Goal: Transaction & Acquisition: Book appointment/travel/reservation

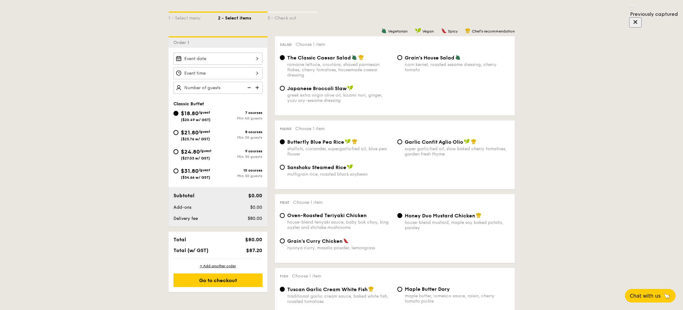
scroll to position [138, 0]
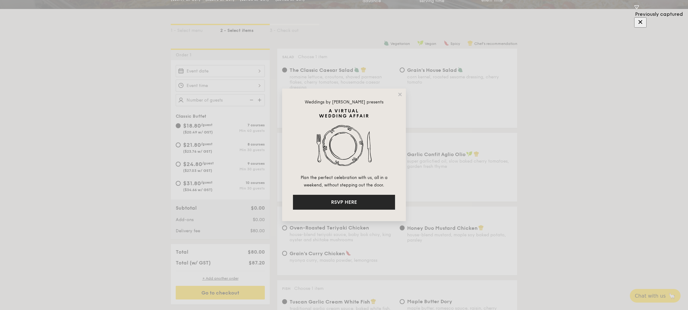
click at [354, 200] on button "RSVP HERE" at bounding box center [344, 202] width 102 height 15
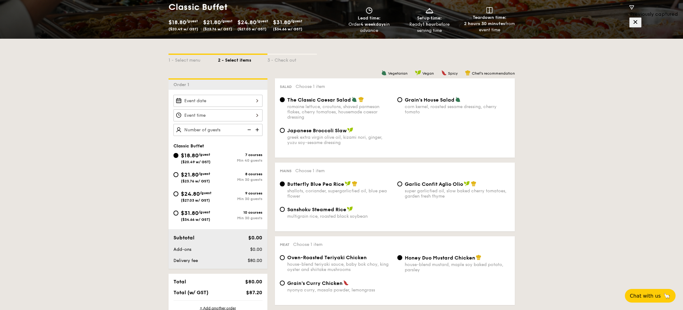
scroll to position [88, 0]
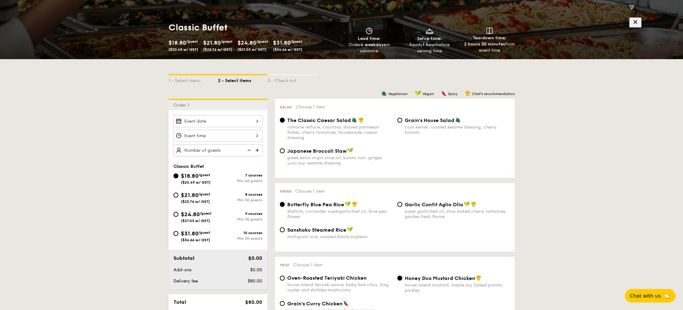
click at [219, 123] on div at bounding box center [218, 121] width 89 height 12
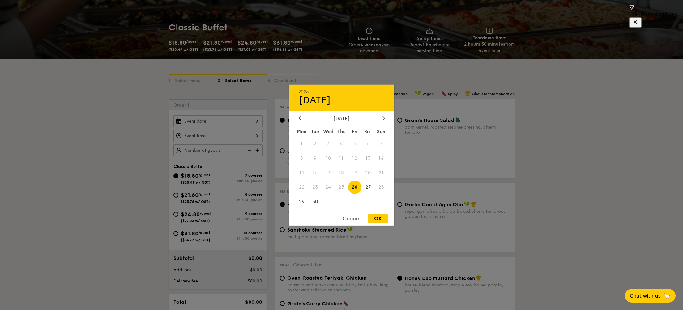
click at [113, 173] on div at bounding box center [341, 155] width 683 height 310
click at [223, 116] on div "2025 Sep 26 September 2025 Mon Tue Wed Thu Fri Sat Sun 1 2 3 4 5 6 7 8 9 10 11 …" at bounding box center [218, 121] width 89 height 12
click at [383, 114] on div "2025 Sep 26 September 2025 Mon Tue Wed Thu Fri Sat Sun 1 2 3 4 5 6 7 8 9 10 11 …" at bounding box center [341, 154] width 105 height 141
click at [384, 121] on div at bounding box center [384, 118] width 6 height 6
click at [368, 147] on span "4" at bounding box center [368, 143] width 13 height 13
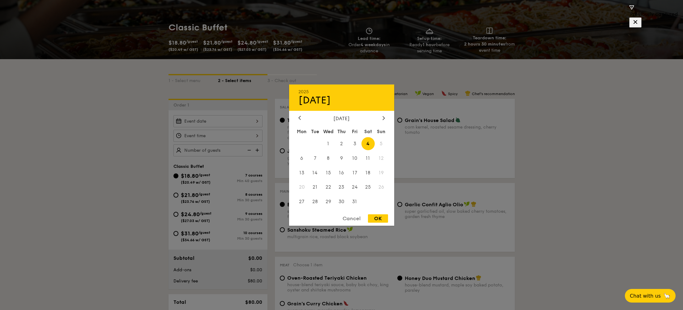
click at [378, 218] on div "OK" at bounding box center [378, 218] width 20 height 8
type input "Oct 04, 2025"
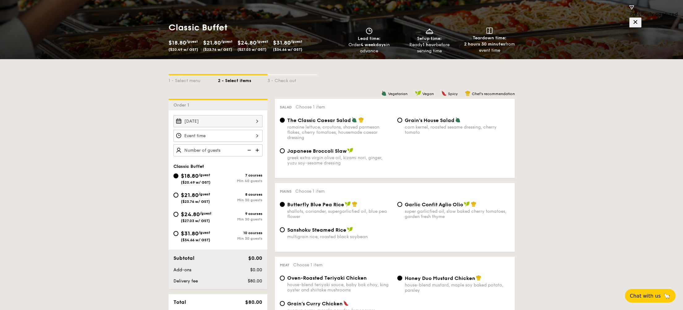
click at [232, 135] on div at bounding box center [218, 136] width 89 height 12
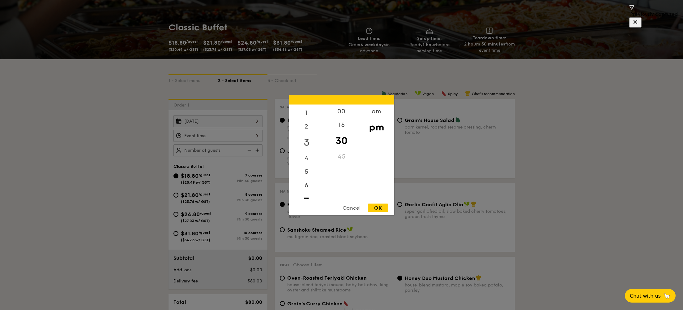
scroll to position [0, 0]
click at [304, 112] on div "12" at bounding box center [306, 113] width 35 height 18
click at [341, 124] on div "15" at bounding box center [341, 127] width 35 height 18
click at [385, 204] on div "OK" at bounding box center [378, 207] width 20 height 8
type input "12:15PM"
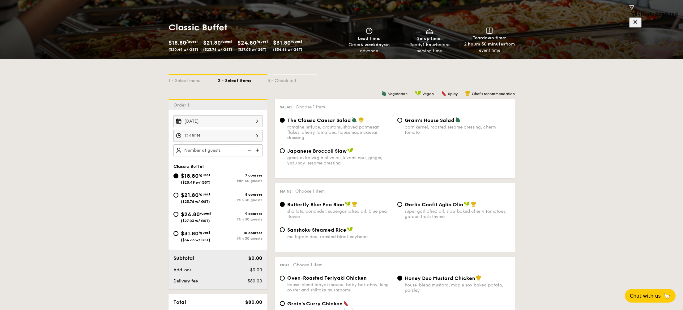
click at [257, 151] on img at bounding box center [257, 150] width 9 height 12
type input "40 guests"
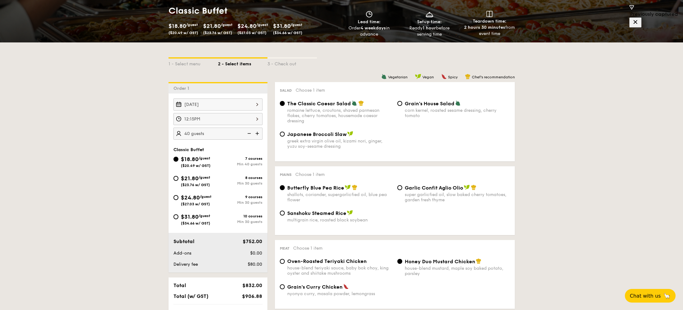
scroll to position [114, 0]
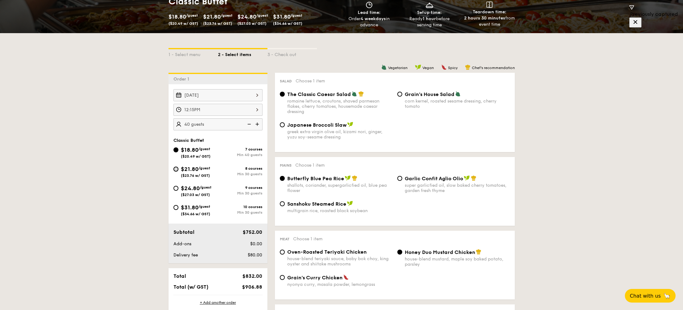
click at [176, 168] on input "$21.80 /guest ($23.76 w/ GST) 8 courses Min 30 guests" at bounding box center [176, 168] width 5 height 5
radio input "true"
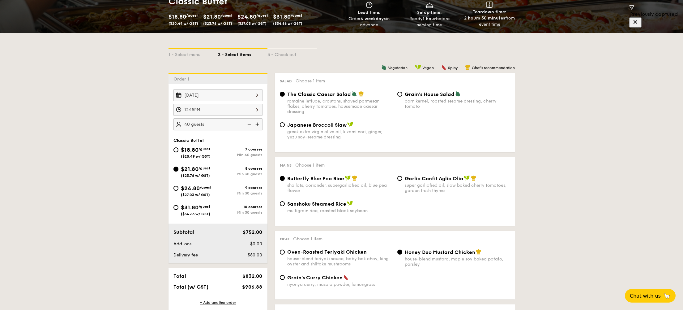
radio input "true"
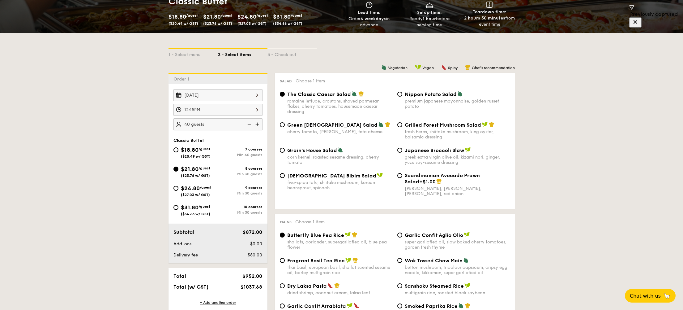
click at [246, 126] on img at bounding box center [248, 124] width 9 height 12
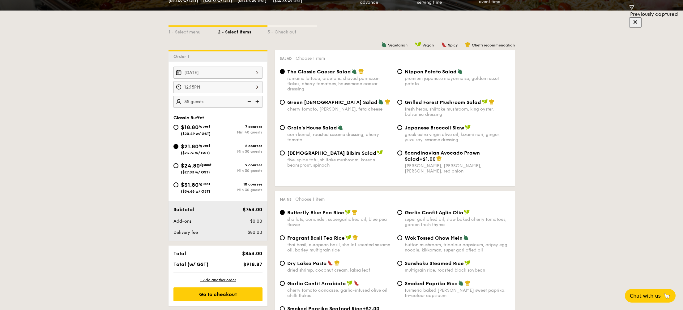
scroll to position [153, 0]
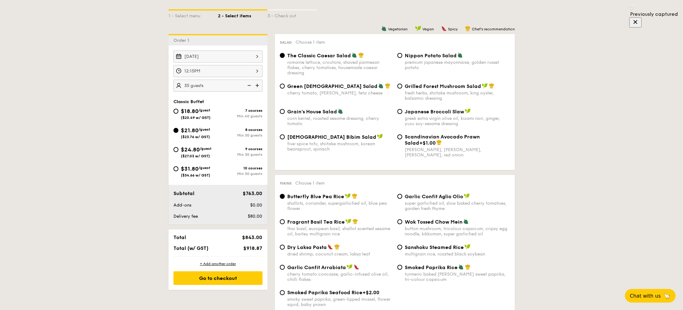
click at [258, 85] on img at bounding box center [257, 85] width 9 height 12
type input "40 guests"
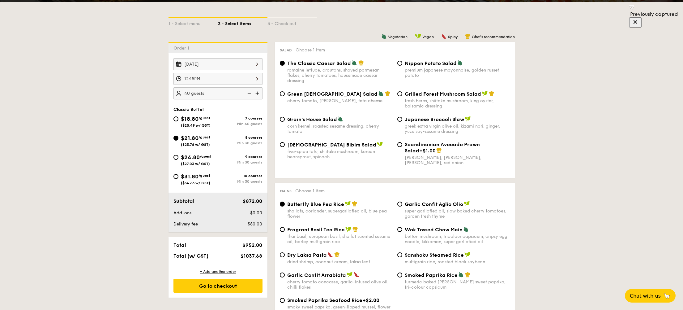
scroll to position [141, 0]
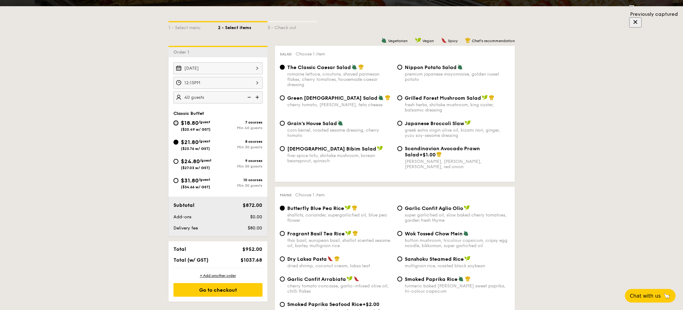
click at [174, 123] on input "$18.80 /guest ($20.49 w/ GST) 7 courses Min 40 guests" at bounding box center [176, 122] width 5 height 5
radio input "true"
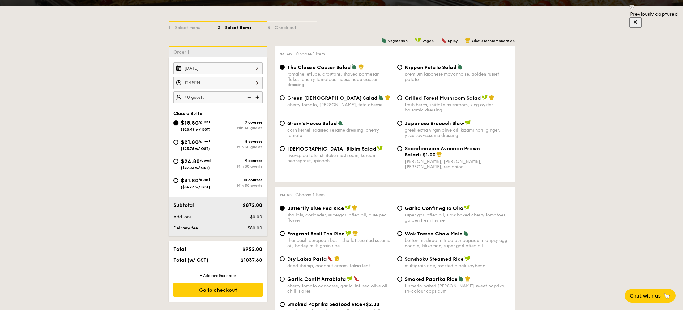
radio input "true"
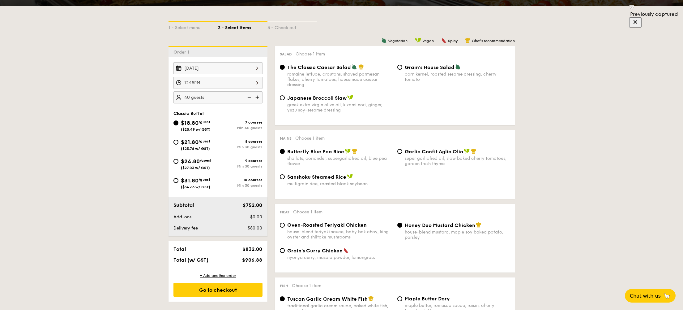
click at [180, 144] on div "$21.80 /guest ($23.76 w/ GST)" at bounding box center [196, 144] width 45 height 13
click at [178, 144] on input "$21.80 /guest ($23.76 w/ GST) 8 courses Min 30 guests" at bounding box center [176, 141] width 5 height 5
radio input "true"
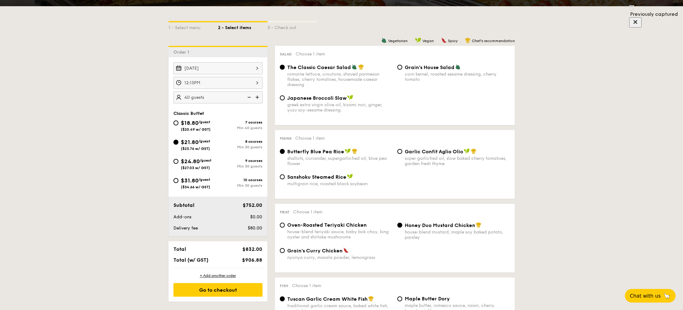
radio input "true"
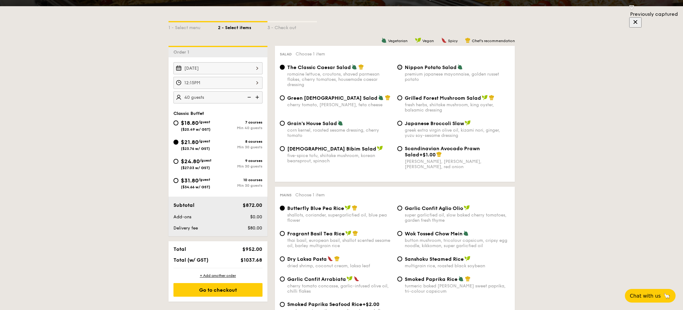
click at [400, 70] on div "Nippon Potato Salad premium japanese mayonnaise, golden russet potato" at bounding box center [454, 73] width 118 height 18
click at [400, 68] on input "Nippon Potato Salad premium japanese mayonnaise, golden russet potato" at bounding box center [399, 67] width 5 height 5
radio input "true"
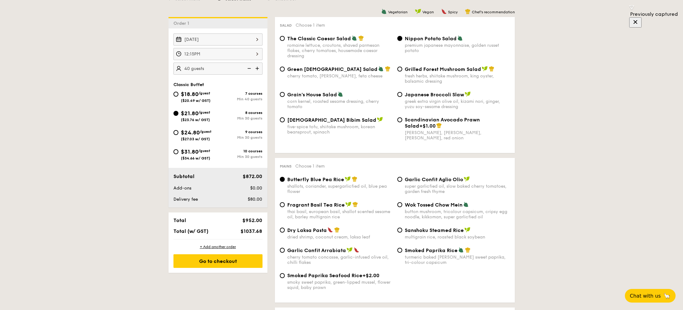
scroll to position [197, 0]
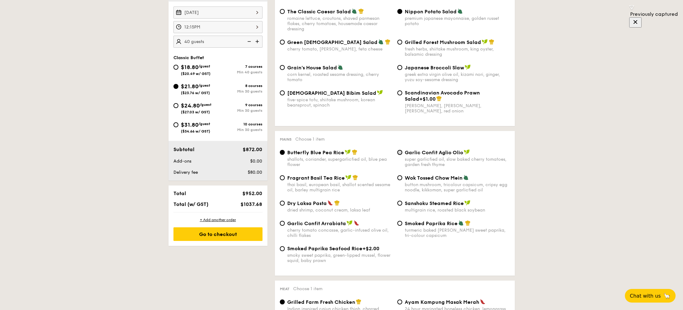
click at [401, 152] on input "Garlic Confit Aglio Olio super garlicfied oil, slow baked cherry tomatoes, gard…" at bounding box center [399, 152] width 5 height 5
radio input "true"
click at [282, 224] on input "Garlic Confit Arrabiata cherry tomato concasse, garlic-infused olive oil, chill…" at bounding box center [282, 223] width 5 height 5
radio input "true"
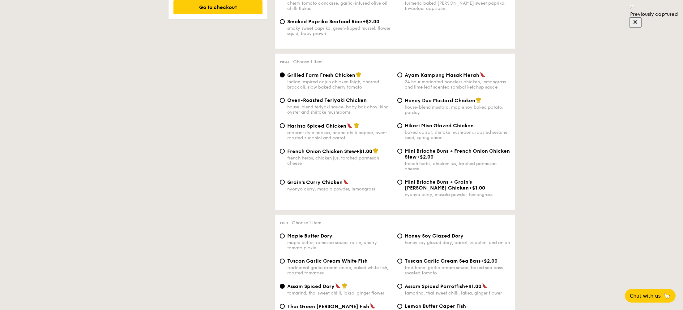
scroll to position [424, 0]
click at [399, 126] on input "Hikari Miso Glazed Chicken baked carrot, shiitake mushroom, roasted sesame seed…" at bounding box center [399, 124] width 5 height 5
radio input "true"
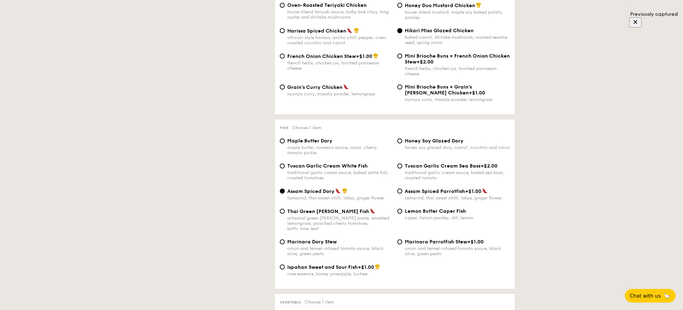
scroll to position [553, 0]
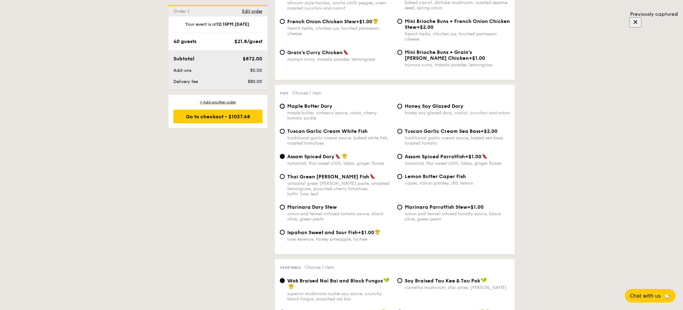
click at [284, 109] on input "Maple Butter Dory maple butter, romesco sauce, raisin, cherry tomato pickle" at bounding box center [282, 106] width 5 height 5
radio input "true"
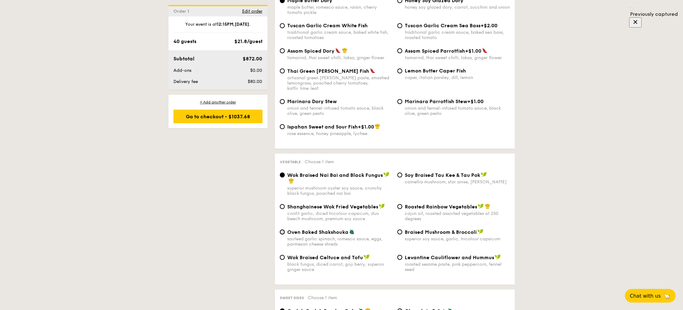
click at [280, 233] on input "Oven Baked Shakshouka sauteed garlic spinach, romesco sauce, eggs, parmesan che…" at bounding box center [282, 231] width 5 height 5
radio input "true"
click at [591, 209] on div "1 - Select menu 2 - Select items 3 - Check out Order 1 Oct 04, 2025 12:15PM 40 …" at bounding box center [341, 179] width 683 height 1383
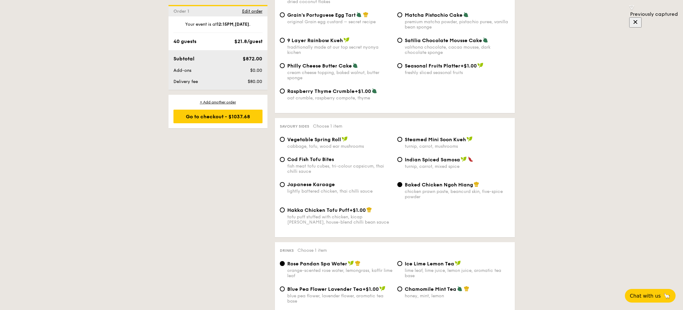
scroll to position [984, 0]
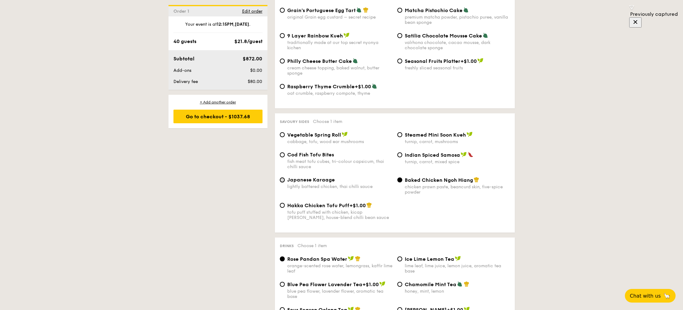
click at [284, 182] on input "Japanese Karaage lightly battered chicken, thai chilli sauce" at bounding box center [282, 179] width 5 height 5
radio input "true"
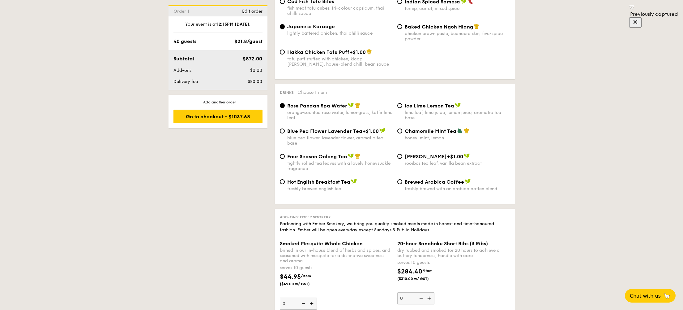
scroll to position [1132, 0]
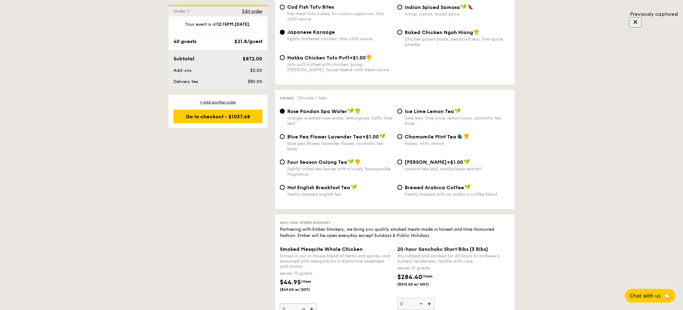
click at [408, 190] on span "Brewed Arabica Coffee" at bounding box center [434, 187] width 59 height 6
click at [402, 190] on input "Brewed Arabica Coffee freshly brewed with an arabica coffee blend" at bounding box center [399, 187] width 5 height 5
radio input "true"
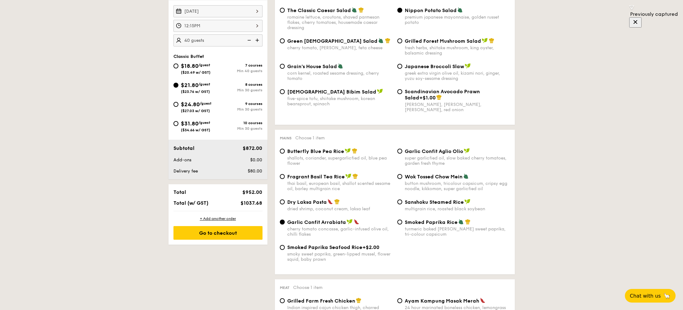
scroll to position [158, 0]
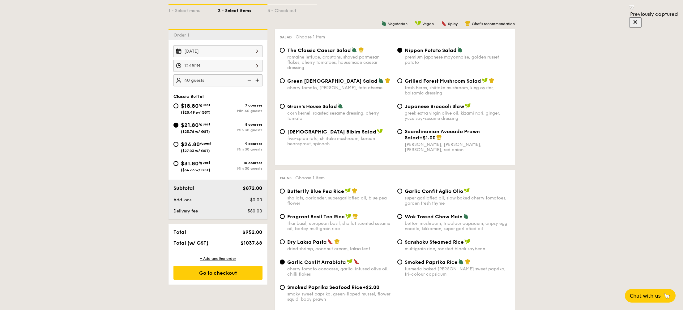
click at [247, 80] on img at bounding box center [248, 80] width 9 height 12
click at [258, 80] on img at bounding box center [257, 80] width 9 height 12
click at [252, 79] on img at bounding box center [248, 80] width 9 height 12
click at [257, 82] on img at bounding box center [257, 80] width 9 height 12
click at [258, 80] on img at bounding box center [257, 80] width 9 height 12
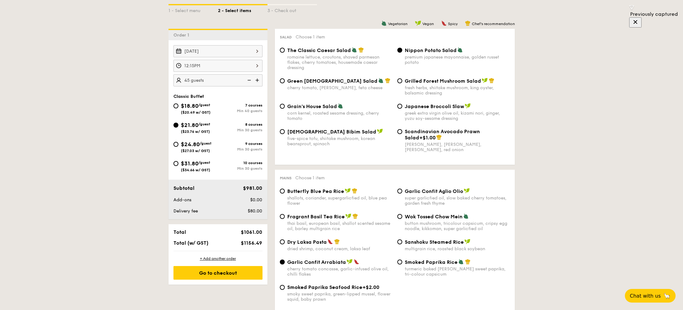
click at [258, 80] on img at bounding box center [257, 80] width 9 height 12
click at [250, 80] on img at bounding box center [248, 80] width 9 height 12
click at [259, 82] on img at bounding box center [257, 80] width 9 height 12
click at [258, 82] on img at bounding box center [257, 80] width 9 height 12
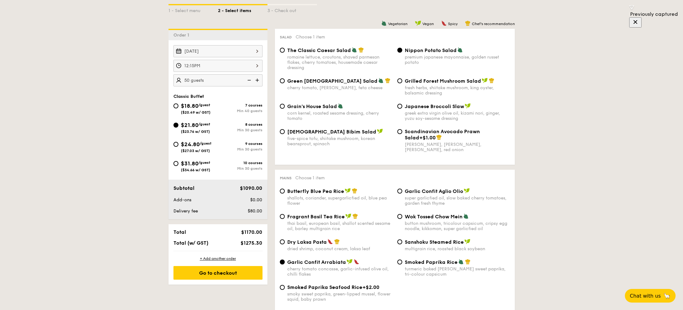
click at [259, 79] on img at bounding box center [257, 80] width 9 height 12
click at [258, 84] on img at bounding box center [257, 80] width 9 height 12
click at [247, 83] on img at bounding box center [248, 80] width 9 height 12
click at [252, 81] on img at bounding box center [248, 80] width 9 height 12
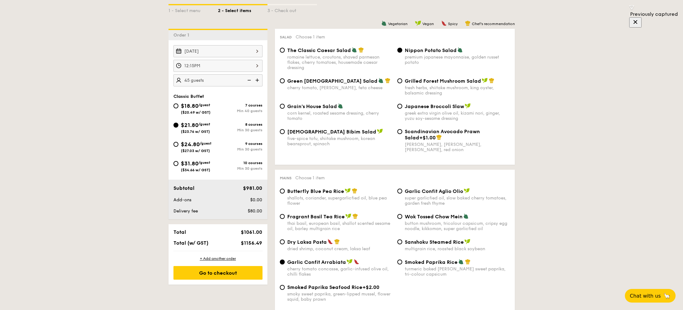
click at [252, 81] on img at bounding box center [248, 80] width 9 height 12
click at [255, 82] on img at bounding box center [257, 80] width 9 height 12
type input "45 guests"
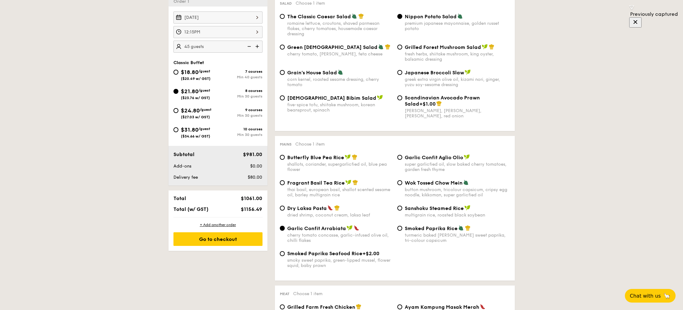
scroll to position [182, 0]
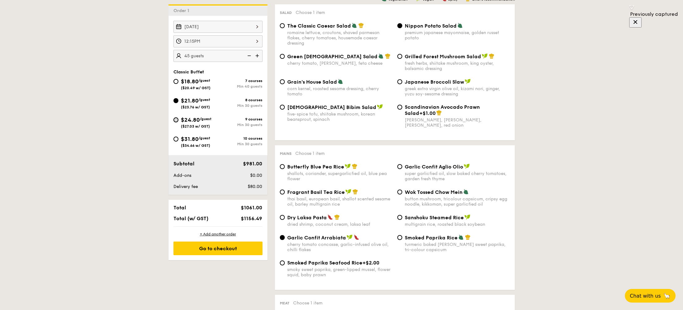
click at [177, 121] on input "$24.80 /guest ($27.03 w/ GST) 9 courses Min 30 guests" at bounding box center [176, 119] width 5 height 5
radio input "true"
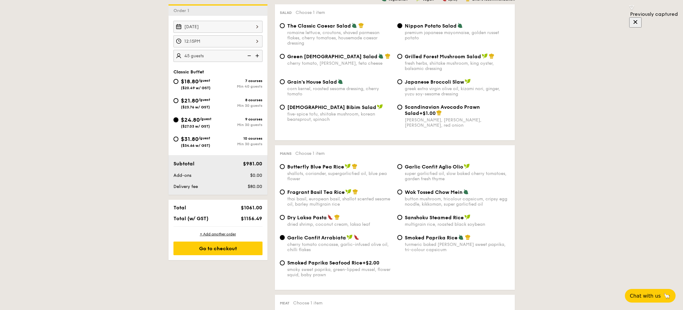
radio input "true"
radio input "false"
radio input "true"
radio input "false"
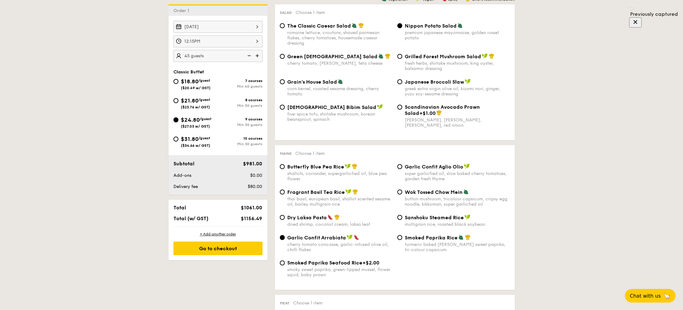
radio input "true"
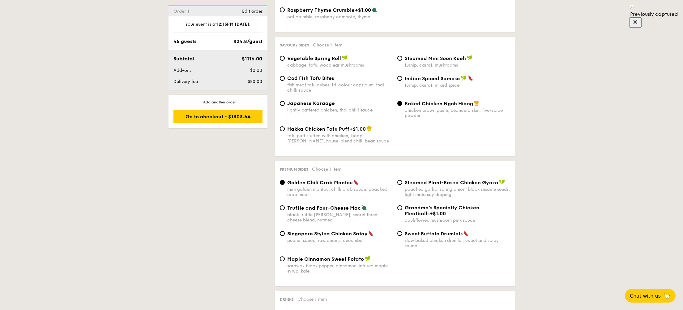
scroll to position [1060, 0]
click at [249, 12] on span "Edit order" at bounding box center [252, 11] width 20 height 5
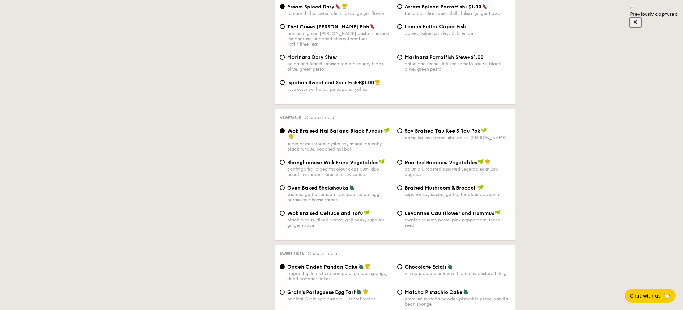
scroll to position [178, 0]
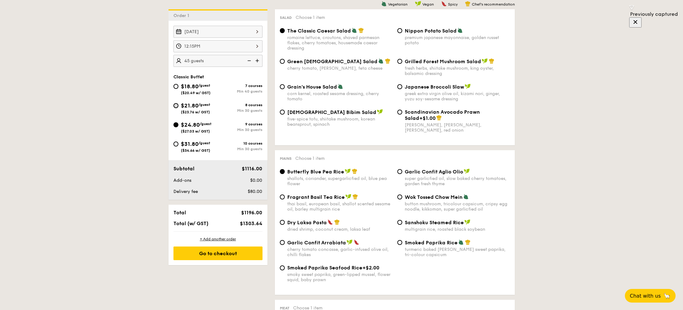
click at [175, 107] on input "$21.80 /guest ($23.76 w/ GST) 8 courses Min 30 guests" at bounding box center [176, 105] width 5 height 5
radio input "true"
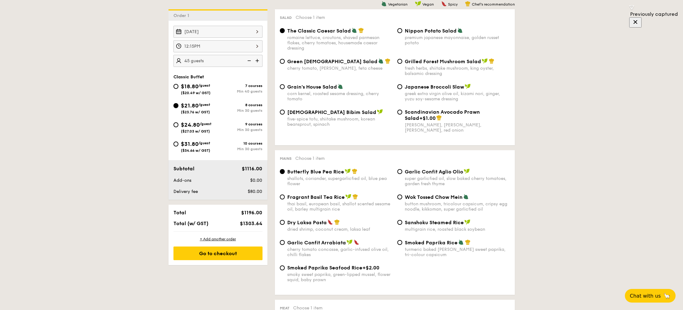
radio input "true"
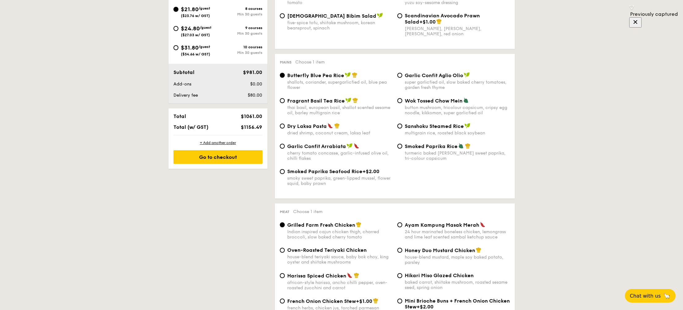
scroll to position [241, 0]
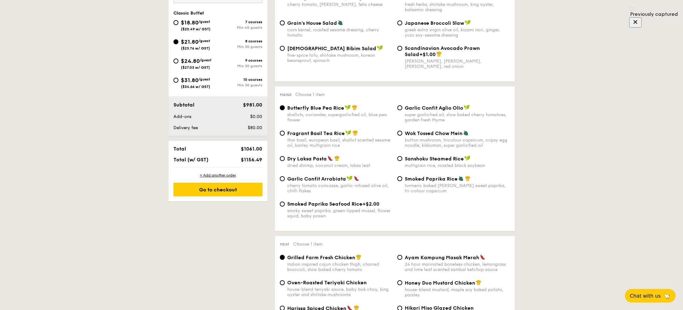
click at [181, 58] on span "$24.80" at bounding box center [190, 61] width 19 height 7
click at [178, 58] on input "$24.80 /guest ($27.03 w/ GST) 9 courses Min 30 guests" at bounding box center [176, 60] width 5 height 5
radio input "true"
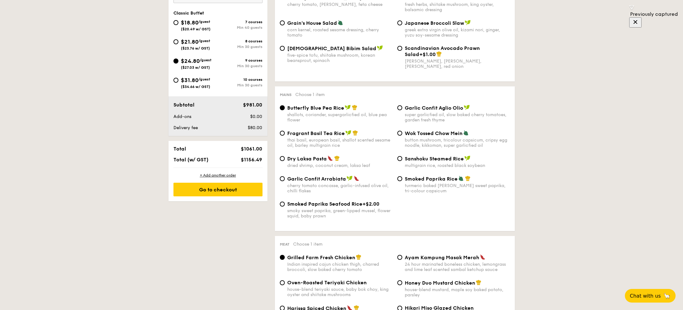
radio input "true"
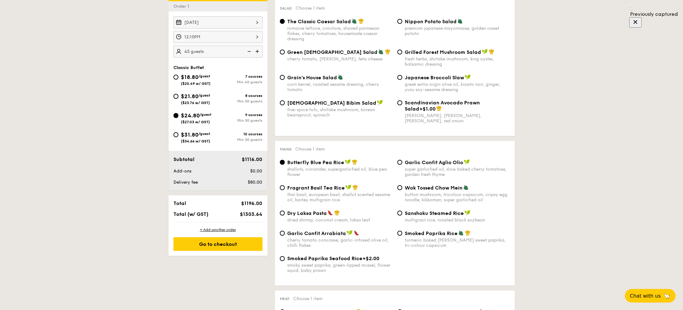
scroll to position [171, 0]
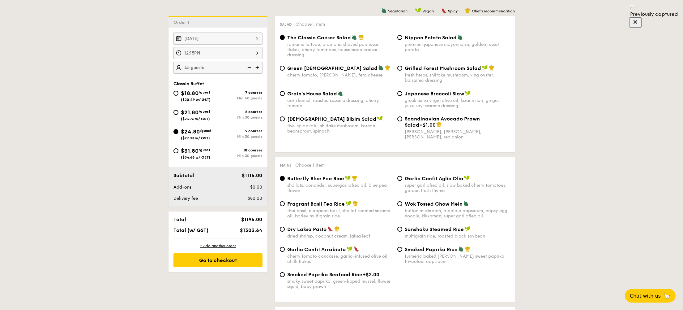
click at [259, 67] on img at bounding box center [257, 68] width 9 height 12
click at [252, 69] on img at bounding box center [248, 68] width 9 height 12
click at [257, 69] on img at bounding box center [257, 68] width 9 height 12
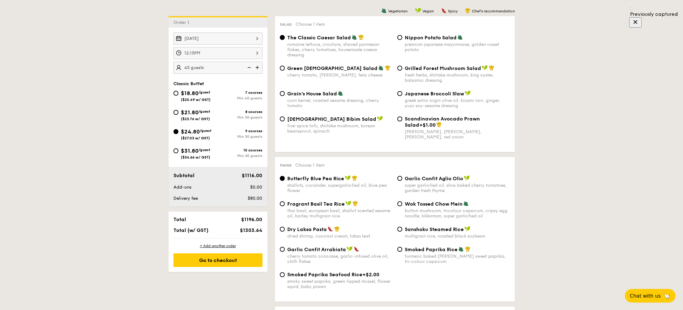
type input "50 guests"
click at [183, 116] on div "$21.80 /guest ($23.76 w/ GST)" at bounding box center [195, 114] width 29 height 13
click at [178, 115] on input "$21.80 /guest ($23.76 w/ GST) 8 courses Min 30 guests" at bounding box center [176, 112] width 5 height 5
radio input "true"
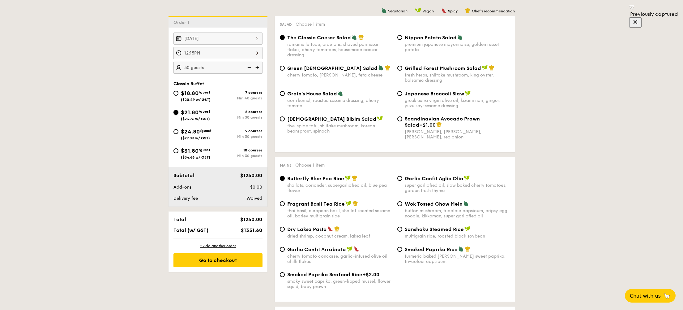
radio input "true"
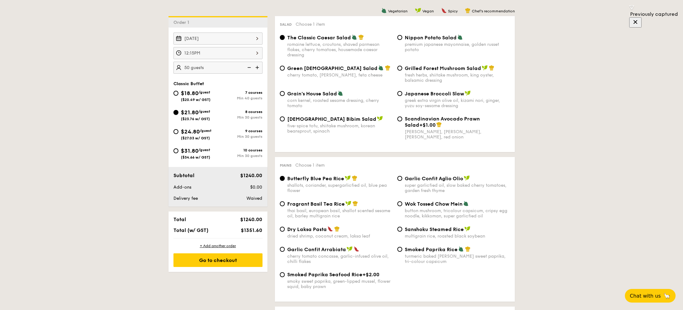
radio input "true"
click at [250, 67] on img at bounding box center [248, 68] width 9 height 12
type input "45 guests"
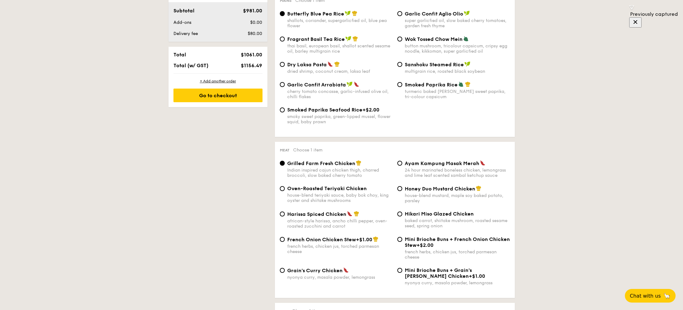
scroll to position [418, 0]
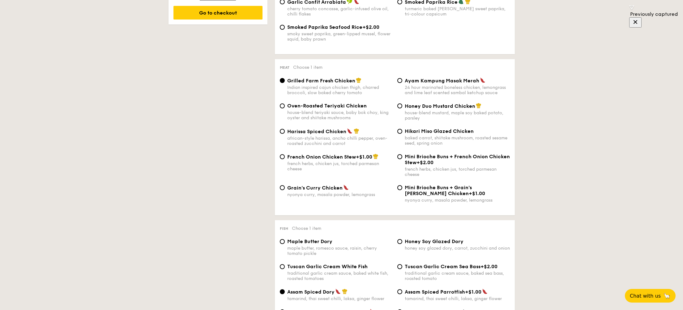
click at [409, 134] on span "Hikari Miso Glazed Chicken" at bounding box center [439, 131] width 69 height 6
click at [402, 134] on input "Hikari Miso Glazed Chicken baked carrot, shiitake mushroom, roasted sesame seed…" at bounding box center [399, 131] width 5 height 5
radio input "true"
click at [414, 165] on span "Mini Brioche Buns + French Onion Chicken Stew" at bounding box center [457, 159] width 105 height 12
click at [402, 159] on input "Mini Brioche Buns + French Onion Chicken Stew +$2.00 french herbs, chicken jus,…" at bounding box center [399, 156] width 5 height 5
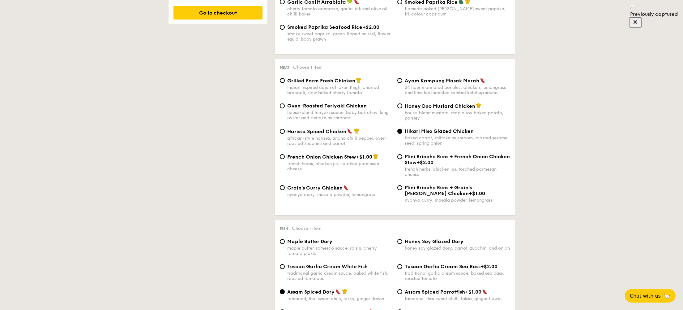
radio input "true"
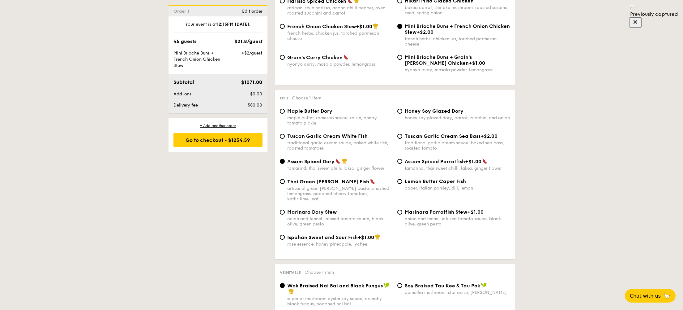
scroll to position [548, 0]
click at [280, 118] on div "Maple Butter Dory maple butter, romesco sauce, raisin, cherry tomato pickle" at bounding box center [336, 117] width 118 height 18
click at [281, 114] on input "Maple Butter Dory maple butter, romesco sauce, raisin, cherry tomato pickle" at bounding box center [282, 111] width 5 height 5
radio input "true"
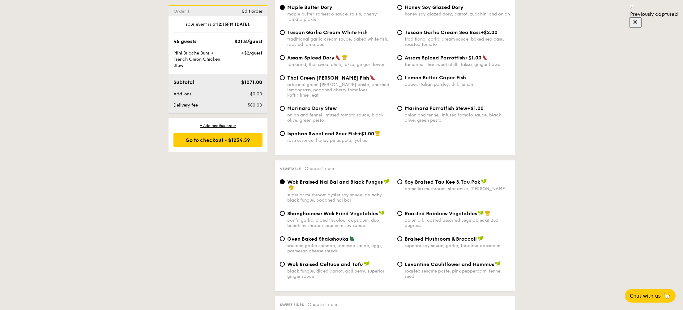
scroll to position [678, 0]
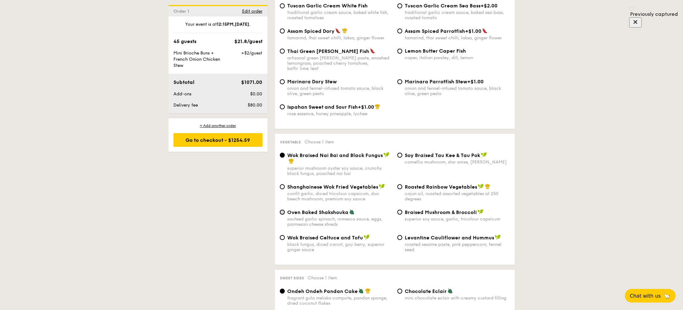
click at [281, 211] on input "Oven Baked Shakshouka sauteed garlic spinach, romesco sauce, eggs, parmesan che…" at bounding box center [282, 211] width 5 height 5
radio input "true"
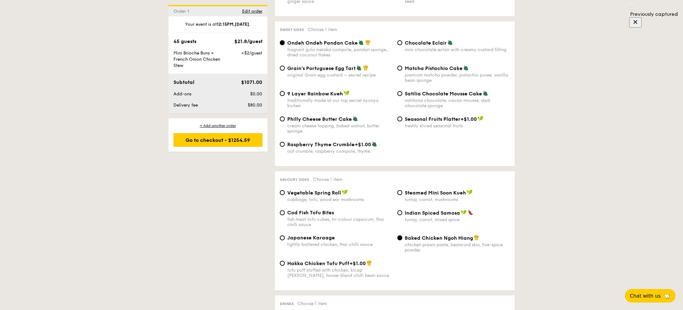
scroll to position [935, 0]
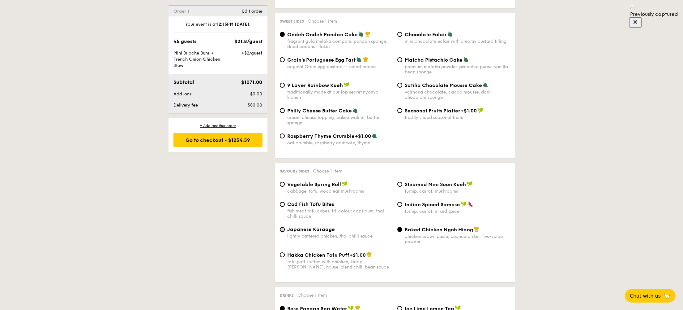
click at [284, 232] on input "Japanese Karaage lightly battered chicken, thai chilli sauce" at bounding box center [282, 229] width 5 height 5
radio input "true"
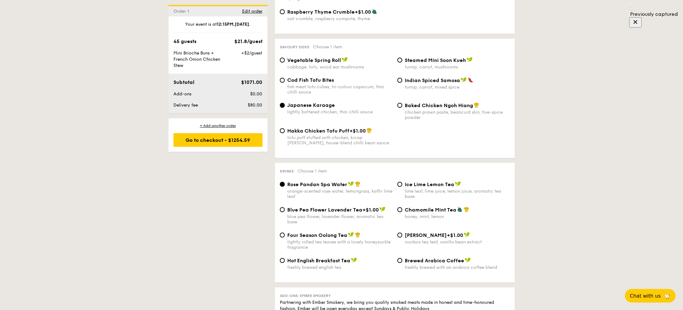
click at [432, 263] on span "Brewed Arabica Coffee" at bounding box center [434, 260] width 59 height 6
click at [402, 263] on input "Brewed Arabica Coffee freshly brewed with an arabica coffee blend" at bounding box center [399, 260] width 5 height 5
radio input "true"
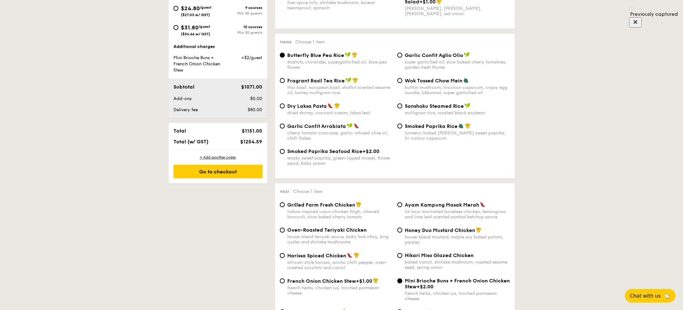
scroll to position [282, 0]
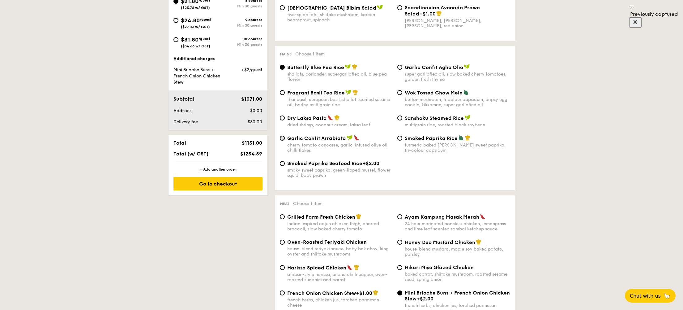
click at [281, 140] on input "Garlic Confit Arrabiata cherry tomato concasse, garlic-infused olive oil, chill…" at bounding box center [282, 137] width 5 height 5
radio input "true"
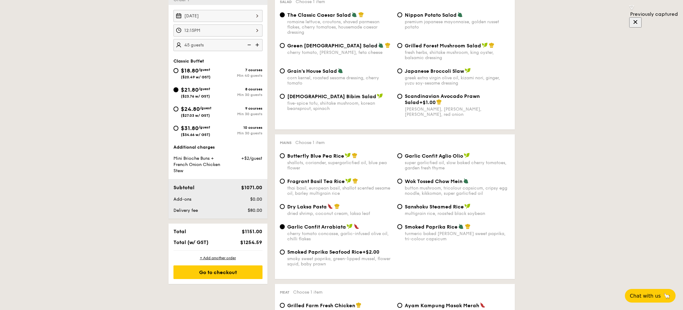
scroll to position [144, 0]
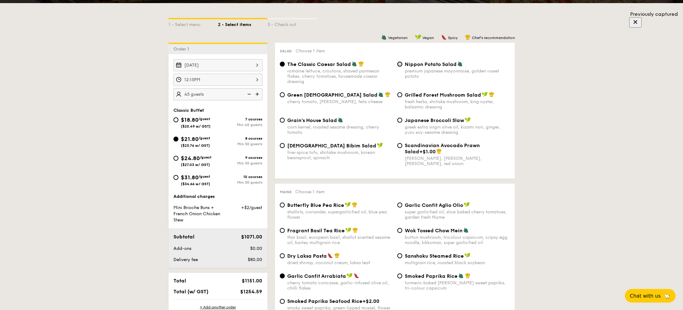
click at [398, 65] on input "Nippon Potato Salad premium japanese mayonnaise, golden russet potato" at bounding box center [399, 64] width 5 height 5
radio input "true"
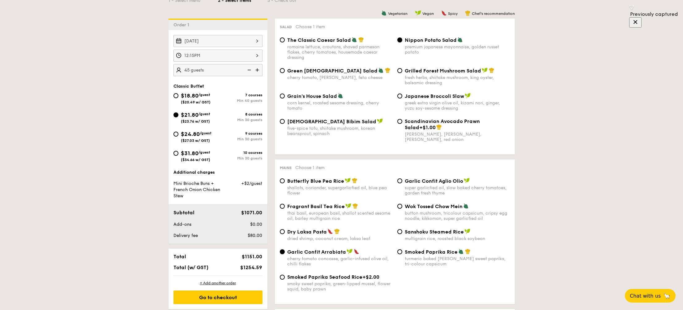
scroll to position [169, 0]
click at [257, 71] on img at bounding box center [257, 69] width 9 height 12
type input "50 guests"
click at [174, 134] on input "$24.80 /guest ($27.03 w/ GST) 9 courses Min 30 guests" at bounding box center [176, 133] width 5 height 5
radio input "true"
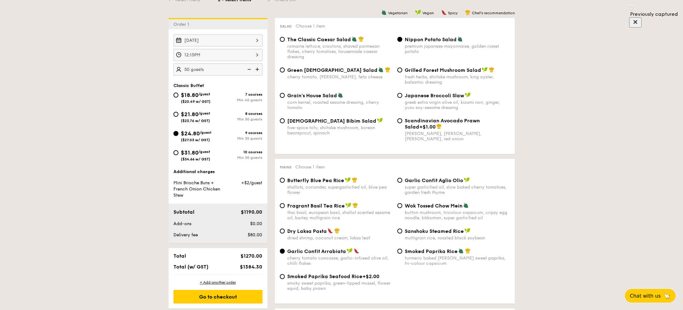
radio input "true"
radio input "false"
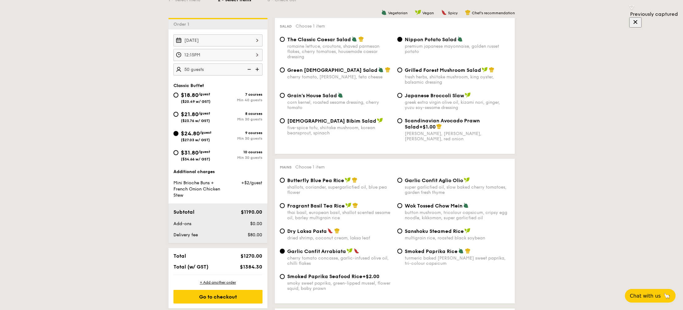
radio input "true"
radio input "false"
radio input "true"
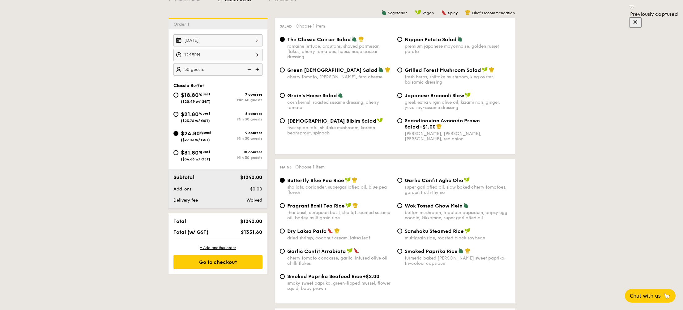
click at [249, 70] on img at bounding box center [248, 69] width 9 height 12
click at [255, 71] on img at bounding box center [257, 69] width 9 height 12
type input "50 guests"
click at [176, 112] on input "$21.80 /guest ($23.76 w/ GST) 8 courses Min 30 guests" at bounding box center [176, 114] width 5 height 5
radio input "true"
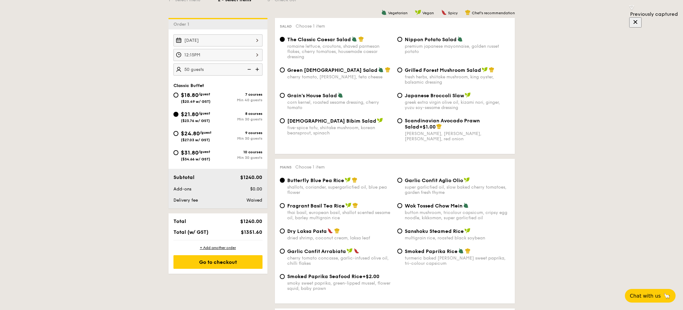
radio input "true"
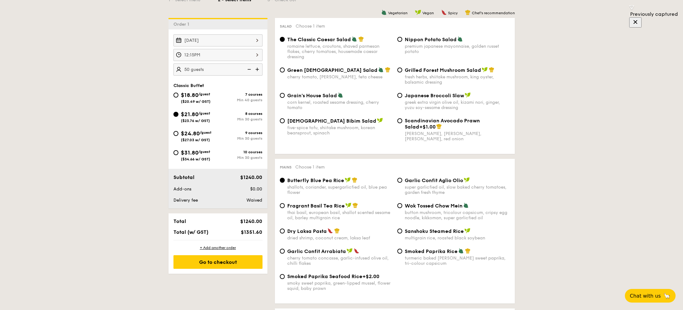
radio input "true"
click at [183, 134] on span "$24.80" at bounding box center [190, 133] width 19 height 7
click at [178, 134] on input "$24.80 /guest ($27.03 w/ GST) 9 courses Min 30 guests" at bounding box center [176, 133] width 5 height 5
radio input "true"
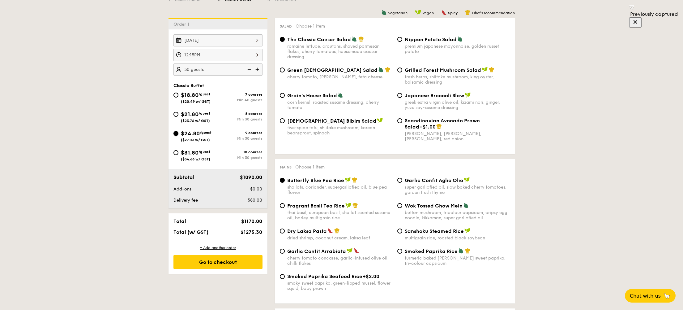
radio input "true"
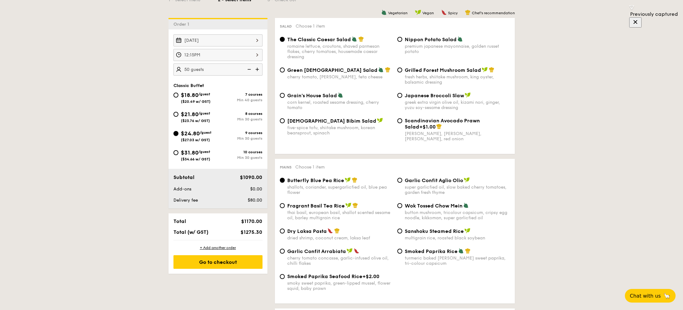
radio input "true"
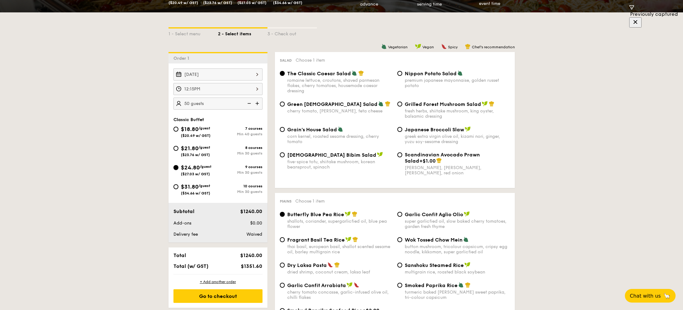
scroll to position [137, 0]
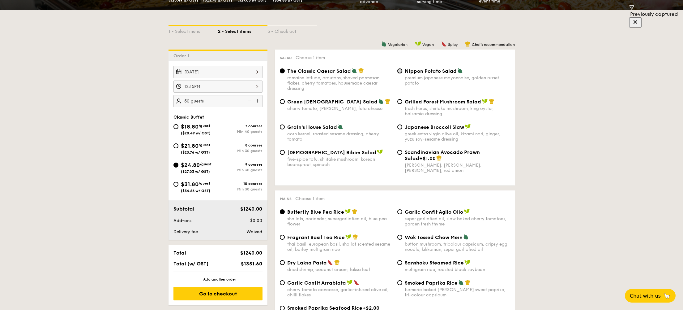
click at [400, 69] on input "Nippon Potato Salad premium japanese mayonnaise, golden russet potato" at bounding box center [399, 70] width 5 height 5
radio input "true"
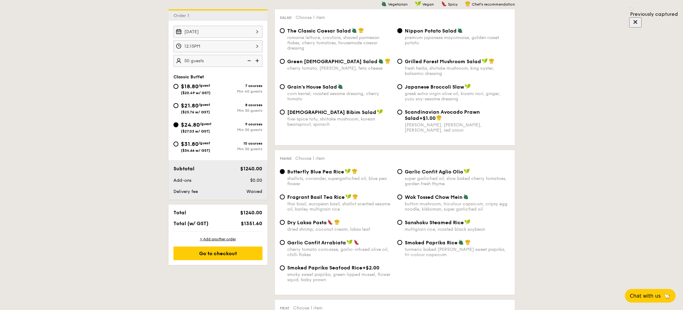
scroll to position [178, 0]
click at [282, 243] on input "Garlic Confit Arrabiata cherry tomato concasse, garlic-infused olive oil, chill…" at bounding box center [282, 241] width 5 height 5
radio input "true"
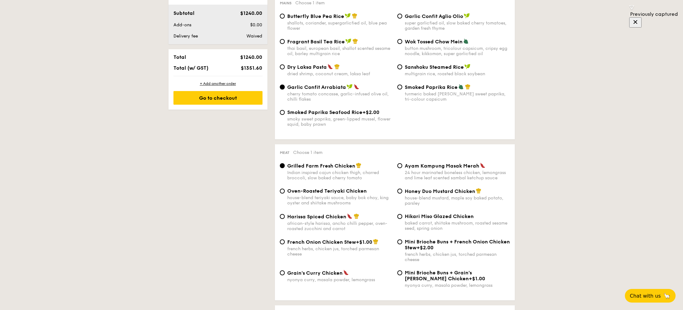
scroll to position [333, 0]
click at [405, 219] on span "Hikari Miso Glazed Chicken" at bounding box center [439, 216] width 69 height 6
click at [402, 218] on input "Hikari Miso Glazed Chicken baked carrot, shiitake mushroom, roasted sesame seed…" at bounding box center [399, 215] width 5 height 5
radio input "true"
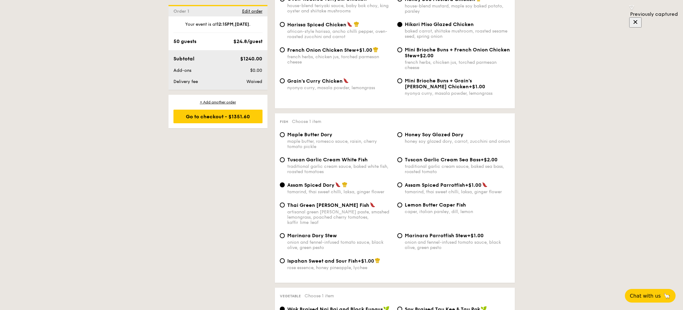
scroll to position [527, 0]
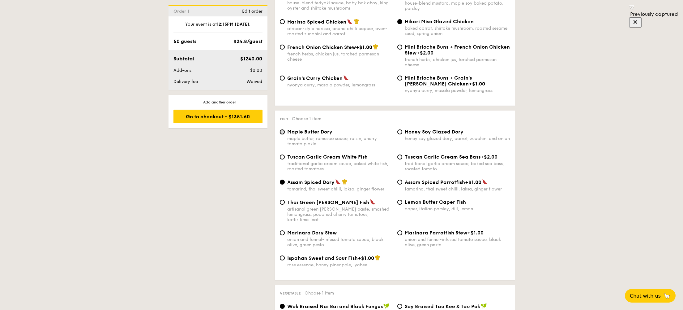
click at [283, 134] on input "Maple Butter Dory maple butter, romesco sauce, raisin, cherry tomato pickle" at bounding box center [282, 131] width 5 height 5
radio input "true"
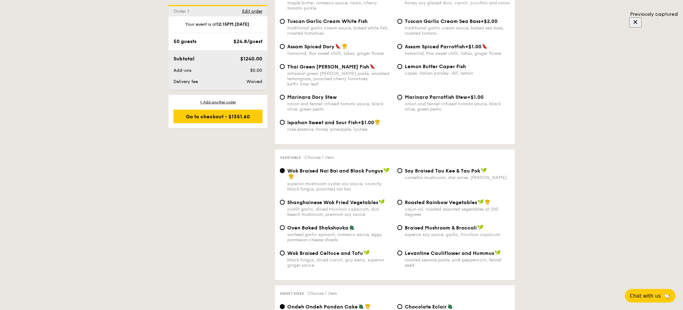
scroll to position [663, 0]
click at [298, 229] on span "Oven Baked Shakshouka" at bounding box center [317, 228] width 61 height 6
click at [285, 229] on input "Oven Baked Shakshouka sauteed garlic spinach, romesco sauce, eggs, parmesan che…" at bounding box center [282, 227] width 5 height 5
radio input "true"
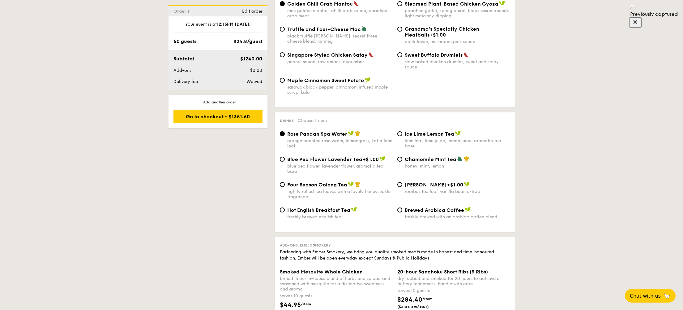
scroll to position [1254, 0]
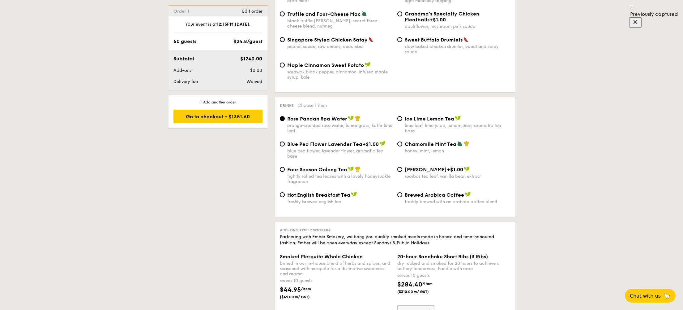
click at [409, 198] on span "Brewed Arabica Coffee" at bounding box center [434, 195] width 59 height 6
click at [402, 197] on input "Brewed Arabica Coffee freshly brewed with an arabica coffee blend" at bounding box center [399, 194] width 5 height 5
radio input "true"
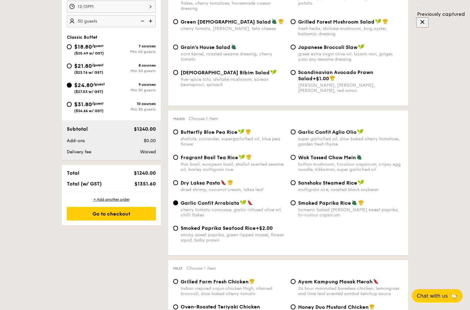
scroll to position [164, 0]
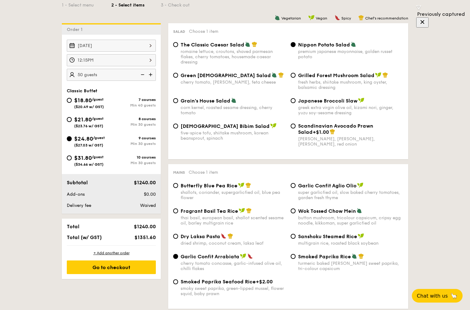
click at [69, 122] on div "$21.80 /guest ($23.76 w/ GST)" at bounding box center [89, 121] width 45 height 13
click at [69, 122] on input "$21.80 /guest ($23.76 w/ GST) 8 courses Min 30 guests" at bounding box center [69, 119] width 5 height 5
radio input "true"
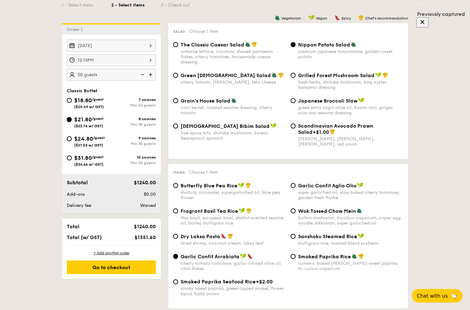
radio input "true"
radio input "false"
radio input "true"
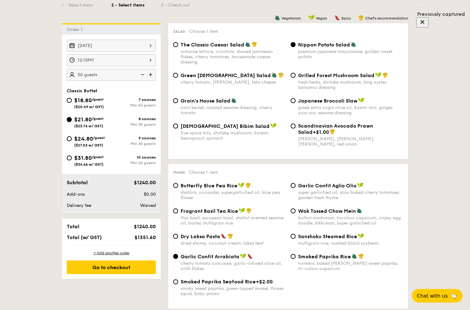
radio input "true"
click at [70, 137] on input "$24.80 /guest ($27.03 w/ GST) 9 courses Min 30 guests" at bounding box center [69, 138] width 5 height 5
radio input "true"
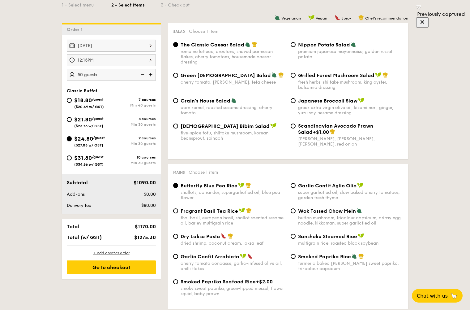
radio input "true"
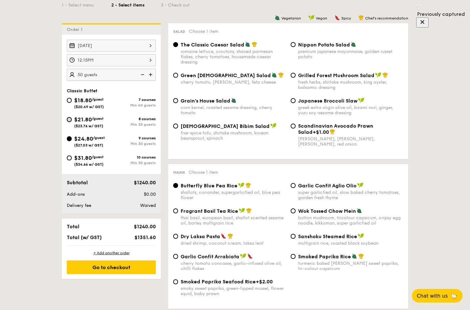
click at [69, 121] on input "$21.80 /guest ($23.76 w/ GST) 8 courses Min 30 guests" at bounding box center [69, 119] width 5 height 5
radio input "true"
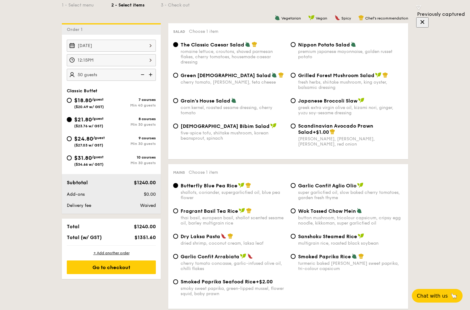
radio input "true"
click at [69, 101] on input "$18.80 /guest ($20.49 w/ GST) 7 courses Min 40 guests" at bounding box center [69, 100] width 5 height 5
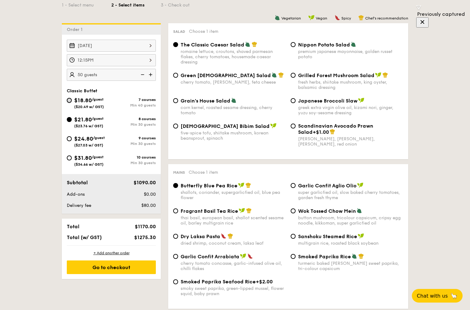
radio input "true"
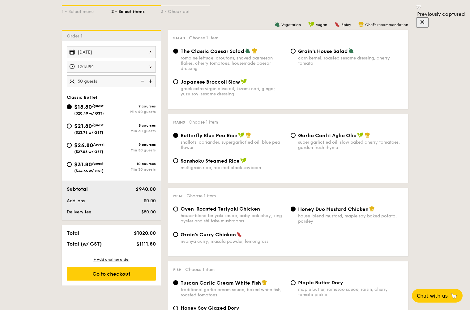
scroll to position [145, 0]
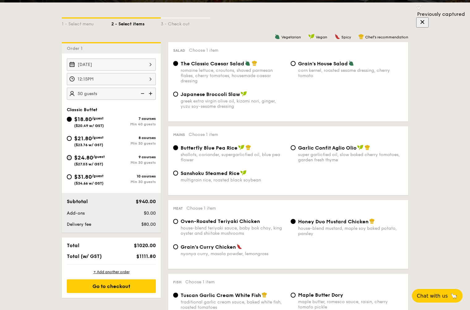
click at [70, 158] on input "$24.80 /guest ($27.03 w/ GST) 9 courses Min 30 guests" at bounding box center [69, 157] width 5 height 5
radio input "true"
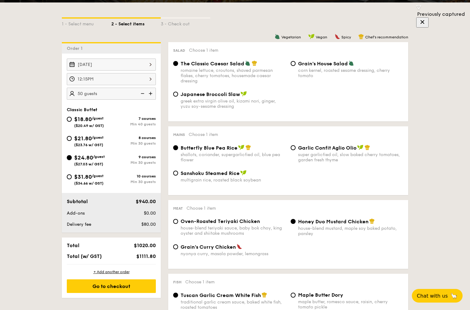
radio input "true"
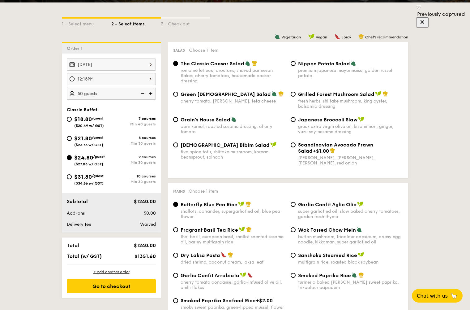
click at [144, 95] on img at bounding box center [141, 94] width 9 height 12
type input "40 guests"
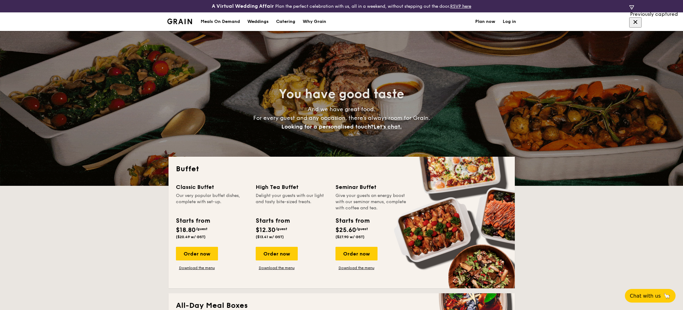
select select
click at [279, 251] on div "Order now" at bounding box center [277, 253] width 42 height 14
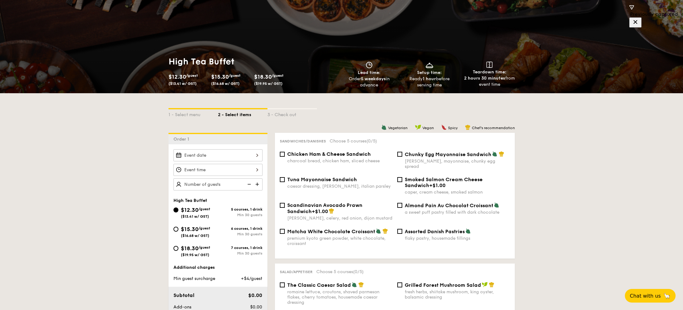
scroll to position [54, 0]
click at [206, 153] on div at bounding box center [218, 155] width 89 height 12
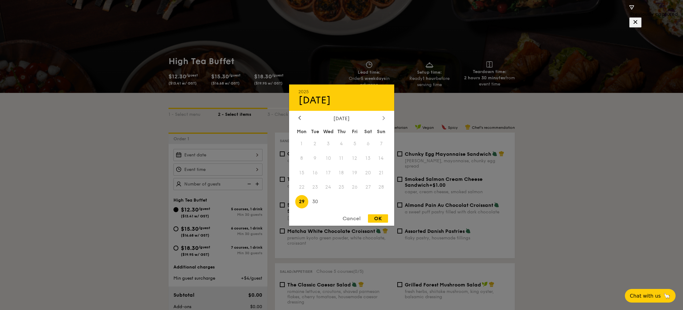
click at [384, 118] on icon at bounding box center [384, 118] width 2 height 4
click at [365, 143] on span "4" at bounding box center [368, 143] width 13 height 13
click at [379, 223] on div "Cancel OK" at bounding box center [341, 219] width 105 height 11
click at [379, 219] on div "OK" at bounding box center [378, 218] width 20 height 8
type input "Oct 04, 2025"
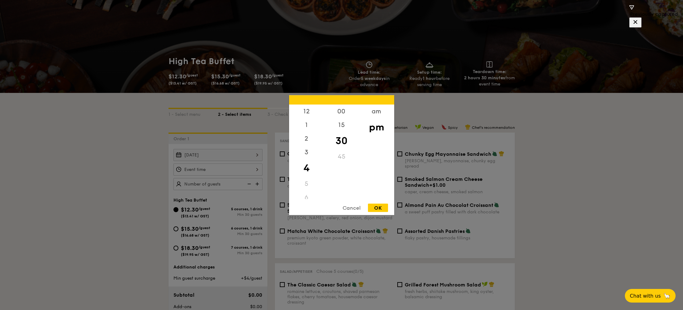
click at [252, 170] on div "12 1 2 3 4 5 6 7 8 9 10 11 00 15 30 45 am pm Cancel OK" at bounding box center [218, 169] width 89 height 12
click at [310, 114] on div "12" at bounding box center [306, 113] width 35 height 18
click at [340, 124] on div "15" at bounding box center [341, 127] width 35 height 18
click at [377, 126] on div "pm" at bounding box center [376, 127] width 35 height 18
click at [375, 208] on div "OK" at bounding box center [378, 207] width 20 height 8
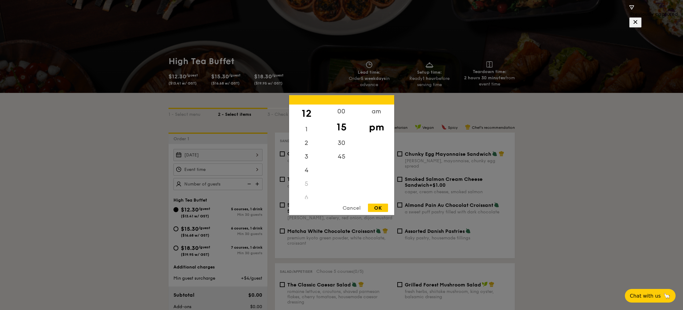
type input "12:15PM"
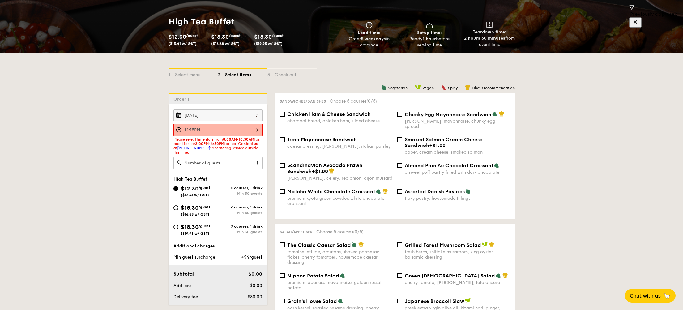
scroll to position [96, 0]
